Goal: Navigation & Orientation: Understand site structure

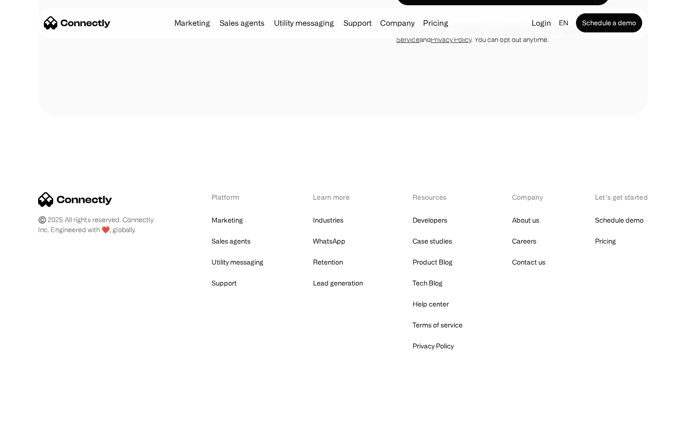
scroll to position [646, 0]
